Goal: Answer question/provide support

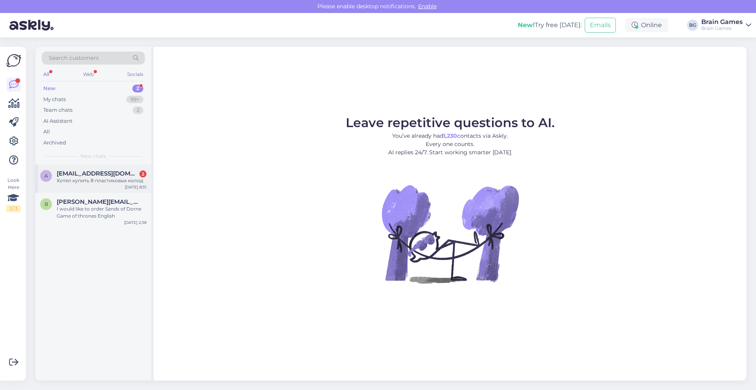
click at [98, 180] on div "Хотел купить 8 пластиковых колод" at bounding box center [102, 180] width 90 height 7
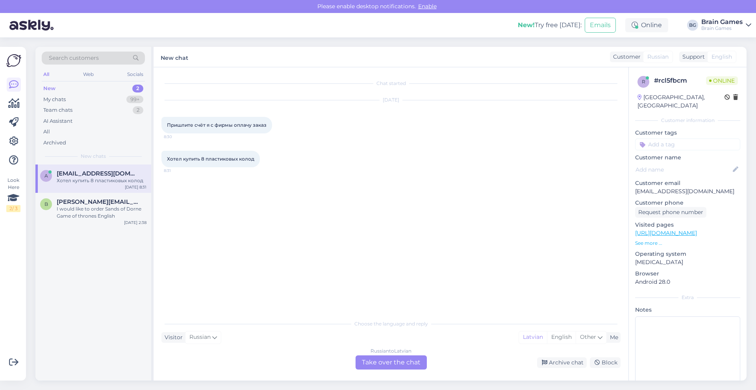
click at [379, 358] on div "Russian to Latvian Take over the chat" at bounding box center [390, 362] width 71 height 14
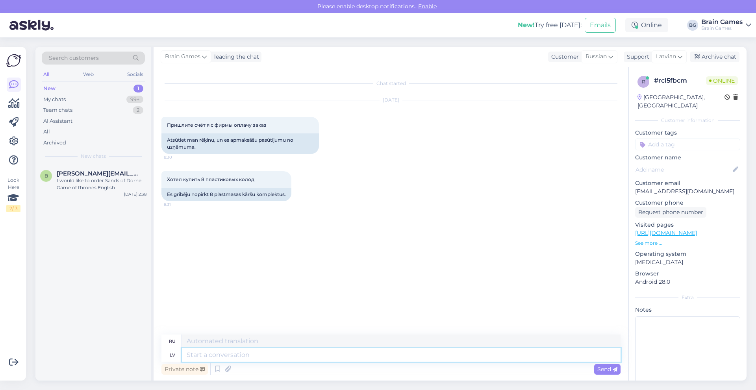
click at [223, 351] on textarea at bounding box center [401, 354] width 438 height 13
type textarea "Labdien!"
type textarea "Привет!"
type textarea "Labdien! [GEOGRAPHIC_DATA]"
type textarea "Привет! Какие именно?"
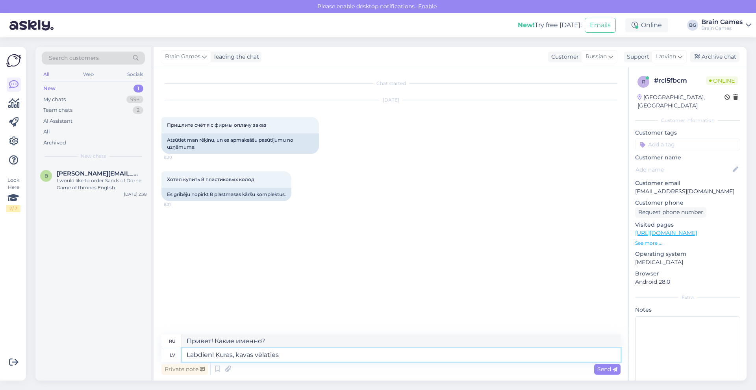
type textarea "Labdien! Kuras, kavas vēlaties i"
type textarea "Привет! Какие вам нужны?"
type textarea "Labdien! [GEOGRAPHIC_DATA], kavas vēlaties iegādāties"
type textarea "Здравствуйте! Какой кофе вы хотели бы купить?"
type textarea "Labdien! Kuras, kavas vēlaties iegādāties, kā ar"
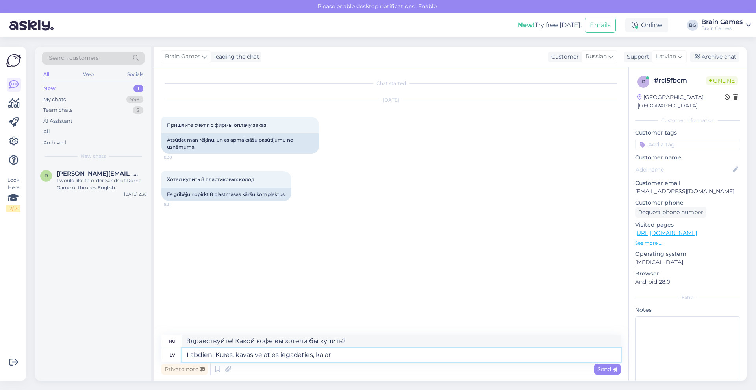
type textarea "Здравствуйте! Какой кофе вы хотите купить и как?"
type textarea "Labdien! Kuras, kavas vēlaties iegādāties, kā arī m"
type textarea "Здравствуйте! Какой кофе вы хотите купить?"
type textarea "Labdien! Kuras, kavas vēlaties iegādāties, kā arī mums va"
type textarea "Здравствуйте! Какой кофе вы хотите купить и как насчёт нас?"
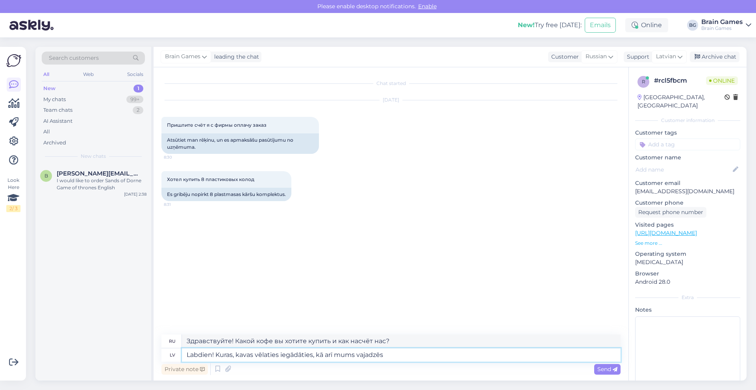
type textarea "Labdien! Kuras, kavas vēlaties iegādāties, kā arī mums vajadzēs"
type textarea "Здравствуйте! Какой кофе вы хотите купить и что нам понадобится?"
type textarea "Labdien! Kuras, kavas vēlaties iegādāties, kā arī mums vajadzēs rekvizītus uz"
type textarea "Здравствуйте! Какой кофе вы хотите купить и какая информация нам нужна?"
type textarea "Labdien! Kuras, kavas vēlaties iegādāties, kā arī mums vajadzēs rekvizītus uz k"
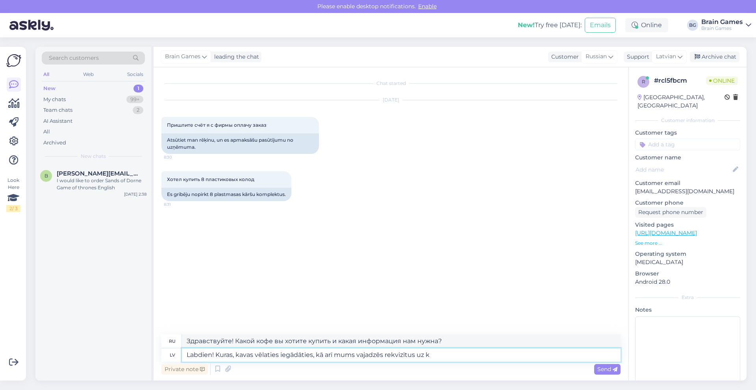
type textarea "Здравствуйте! Какой кофе вы хотите купить? Нам нужна информация о"
type textarea "Labdien! [DEMOGRAPHIC_DATA], kavas vēlaties iegādāties, kā arī mums vajadzēs re…"
type textarea "Здравствуйте! Какой кофе вы хотите купить? Нам нужна информация о том, какой им…"
type textarea "Labdien! Kuras, kavas vēlaties iegādāties, kā arī mums vajadzēs rekvizītus uz k…"
type textarea "Здравствуйте! Какой кофе вы хотите купить? Нам нужны данные, которые вы укажете…"
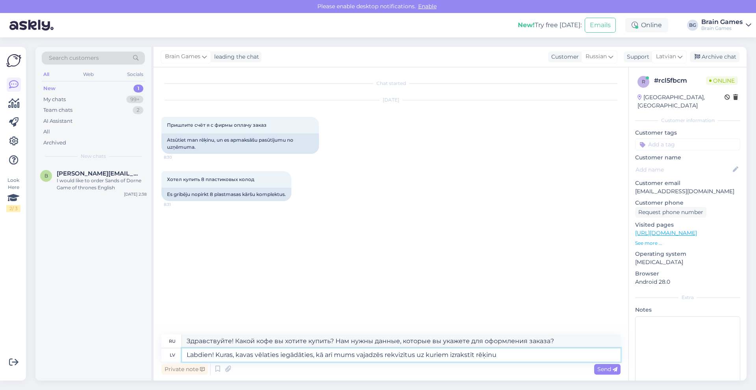
type textarea "Labdien! Kuras, kavas vēlaties iegādāties, kā arī mums vajadzēs rekvizītus uz k…"
type textarea "Здравствуйте! Какой кофе вы хотите приобрести? Нам нужны данные для выставления…"
type textarea "Labdien! Kuras, kavas vēlaties iegādāties, kā arī mums vajadzēs rekvizītus uz k…"
click at [606, 375] on div "Private note Send" at bounding box center [390, 369] width 459 height 15
click at [605, 370] on span "Send" at bounding box center [607, 369] width 20 height 7
